Goal: Transaction & Acquisition: Purchase product/service

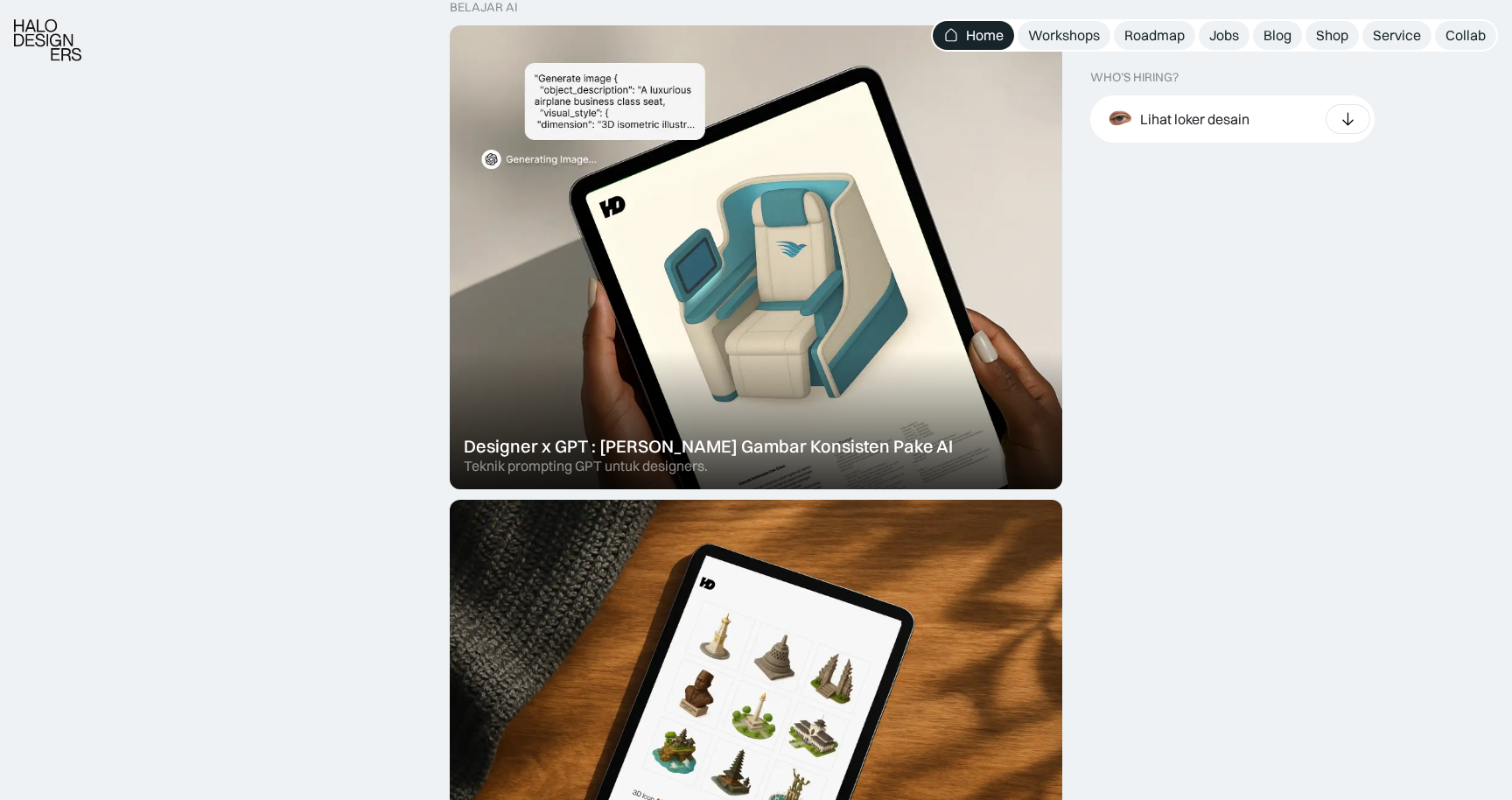
scroll to position [1003, 0]
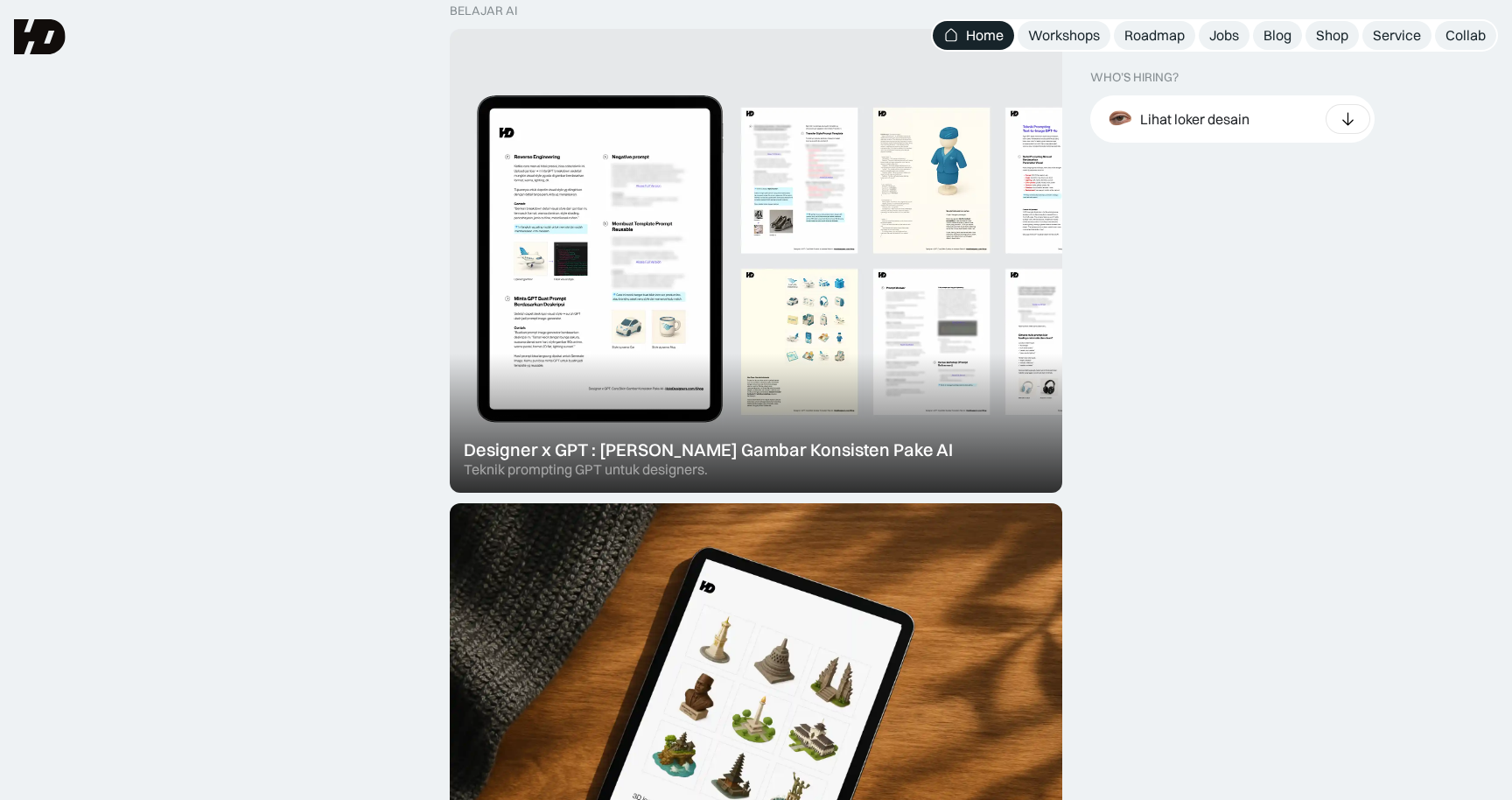
click at [556, 237] on div at bounding box center [756, 261] width 612 height 464
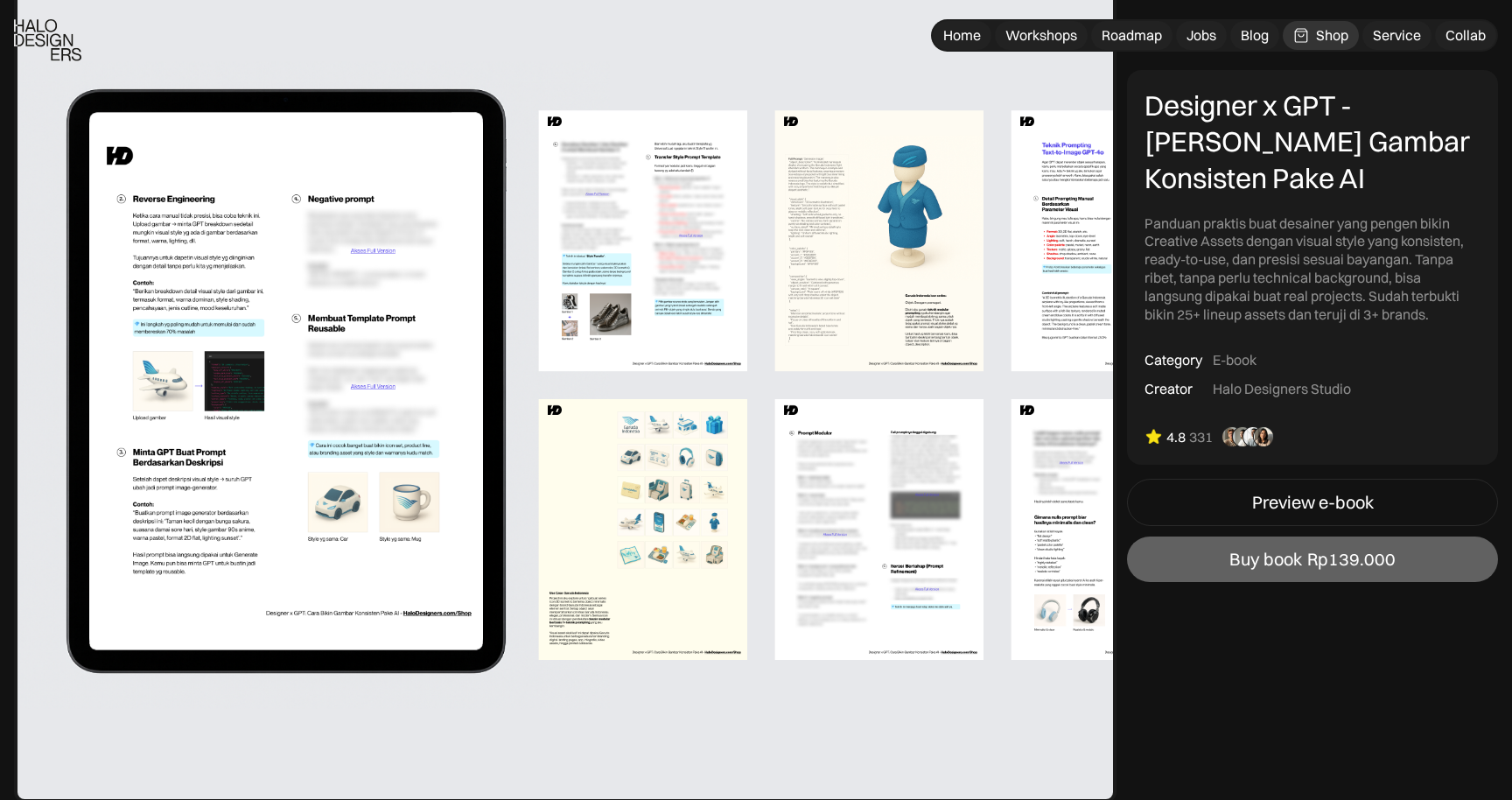
scroll to position [1013, 0]
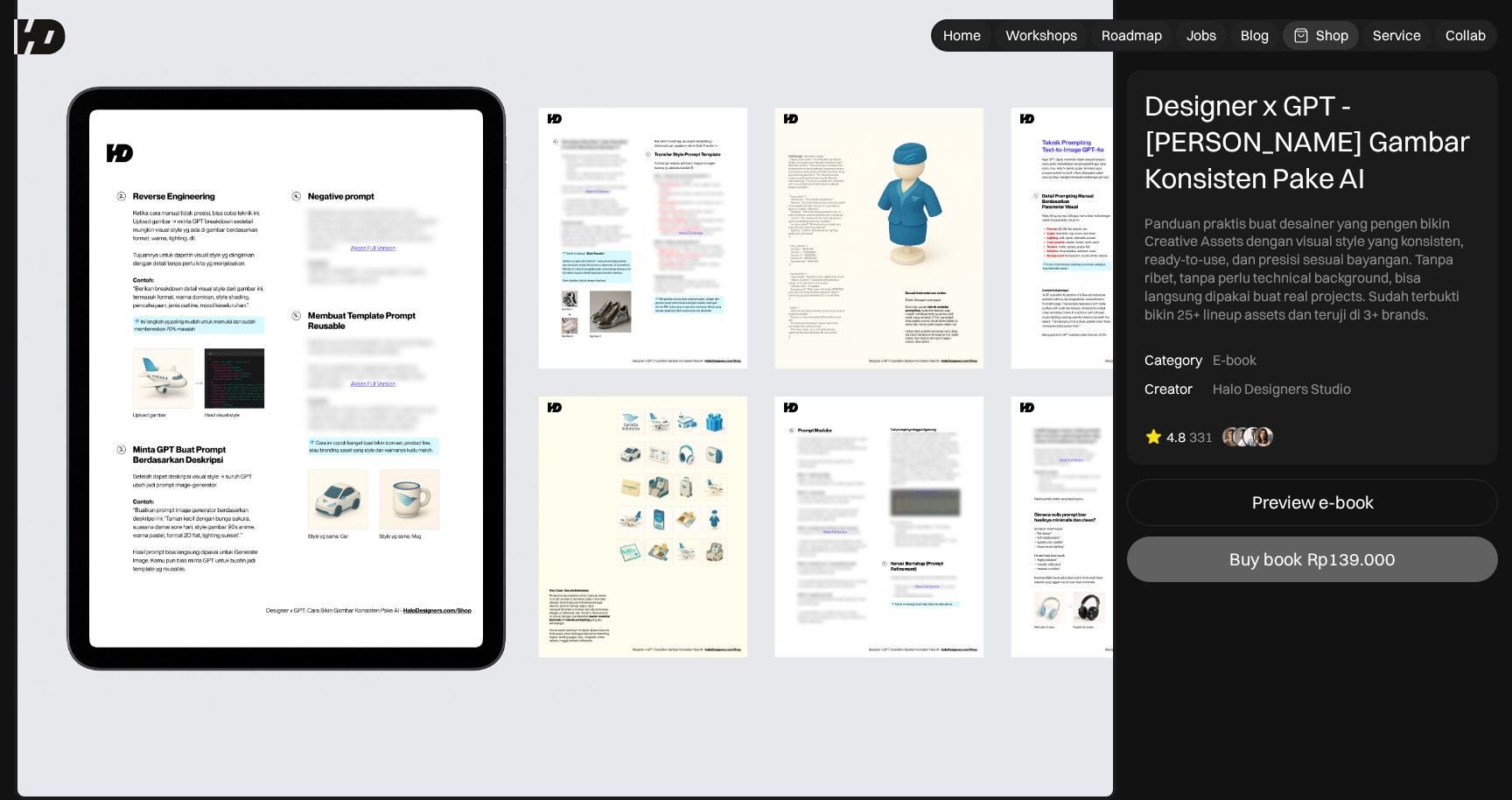
click at [867, 240] on img at bounding box center [565, 383] width 1103 height 837
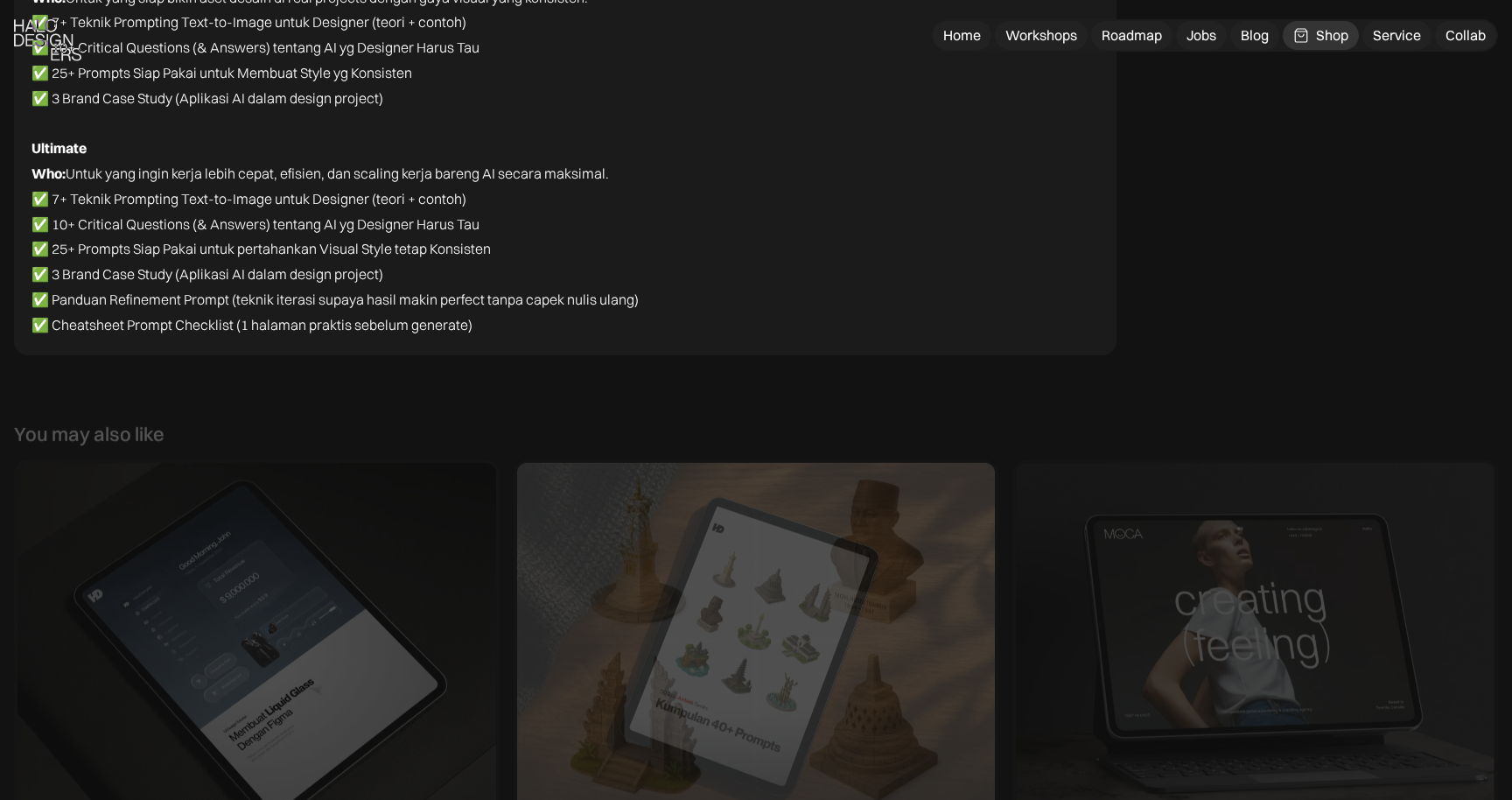
scroll to position [11023, 0]
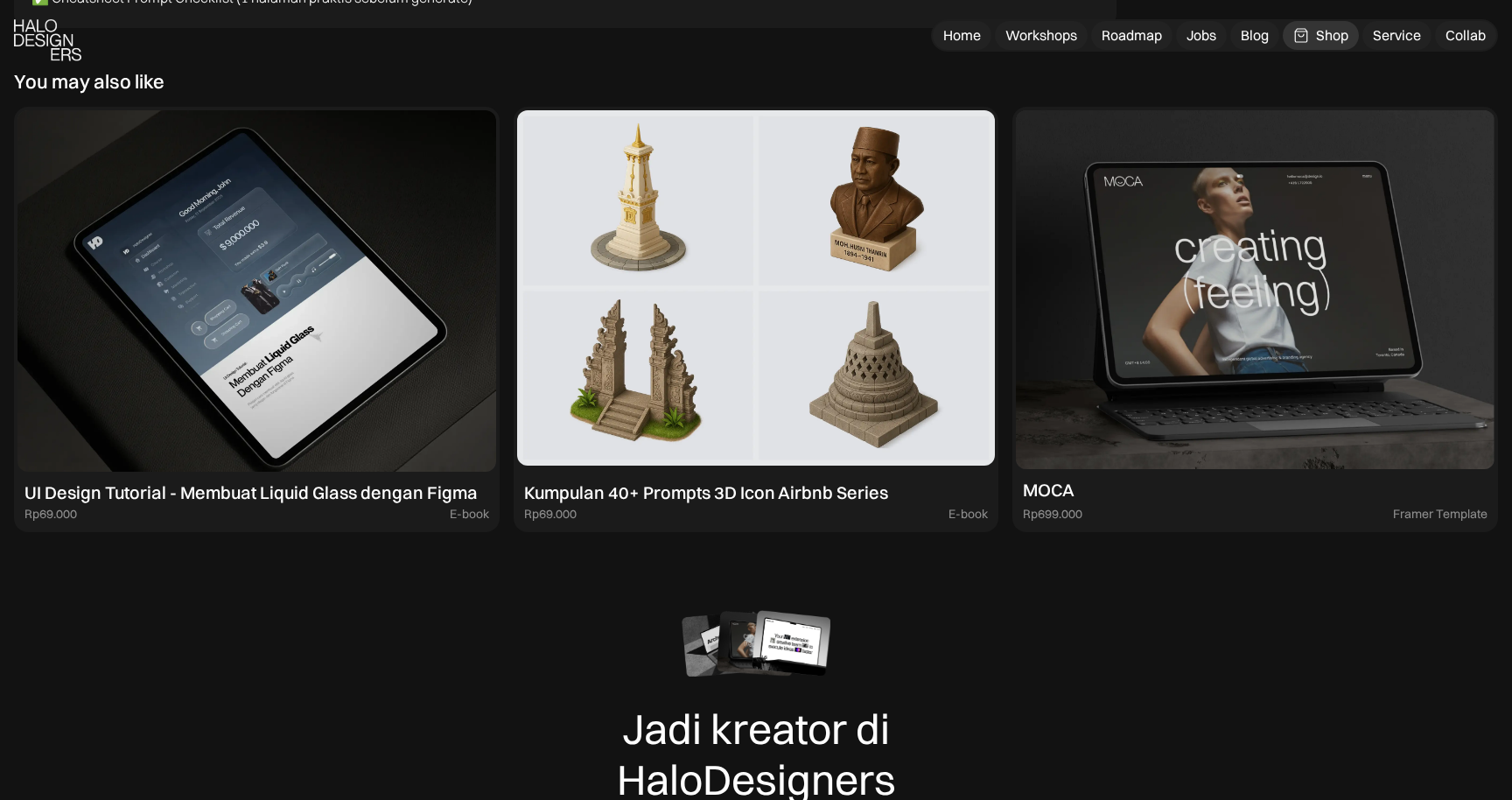
click at [817, 353] on img at bounding box center [756, 290] width 479 height 362
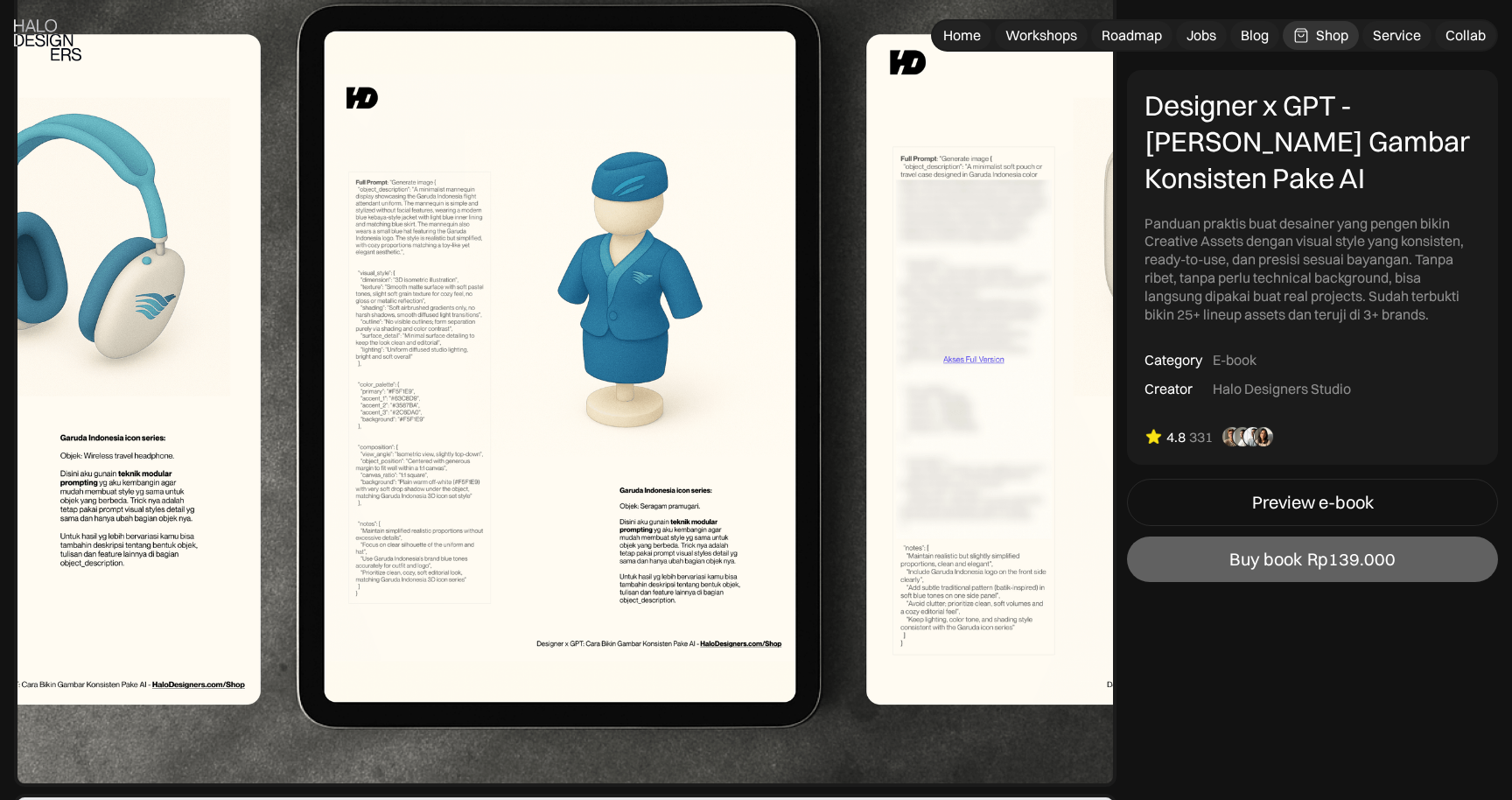
scroll to position [2715, 0]
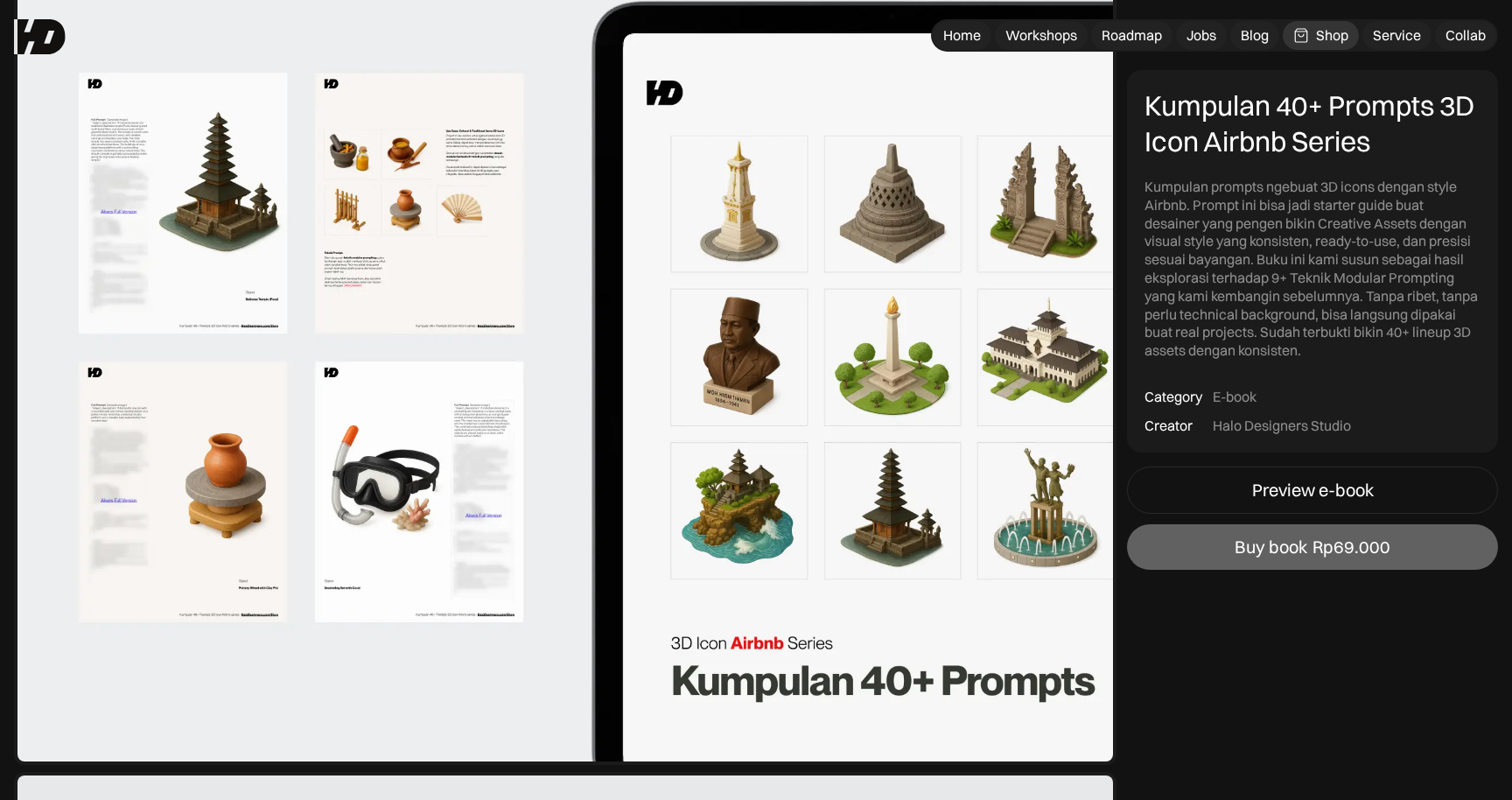
scroll to position [1044, 0]
